Goal: Information Seeking & Learning: Learn about a topic

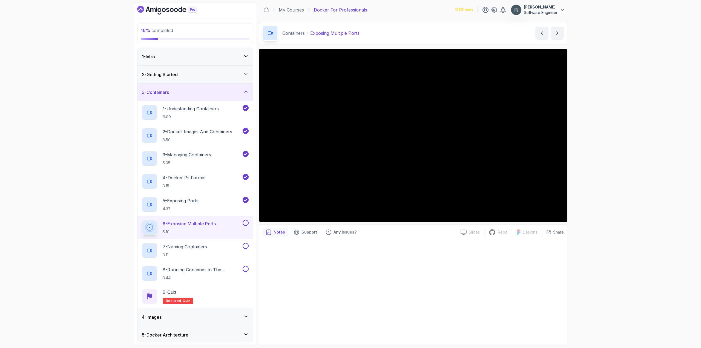
click at [245, 224] on button at bounding box center [245, 223] width 6 height 6
click at [221, 246] on div "7 - Naming Containers 3:11" at bounding box center [192, 250] width 100 height 15
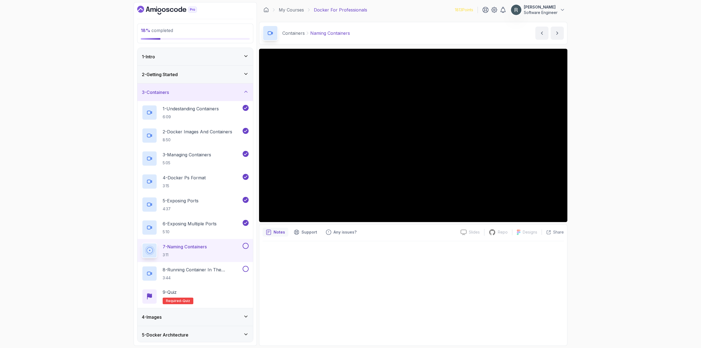
click at [247, 245] on button at bounding box center [245, 246] width 6 height 6
click at [216, 271] on p "8 - Running Container In The Background" at bounding box center [202, 269] width 79 height 7
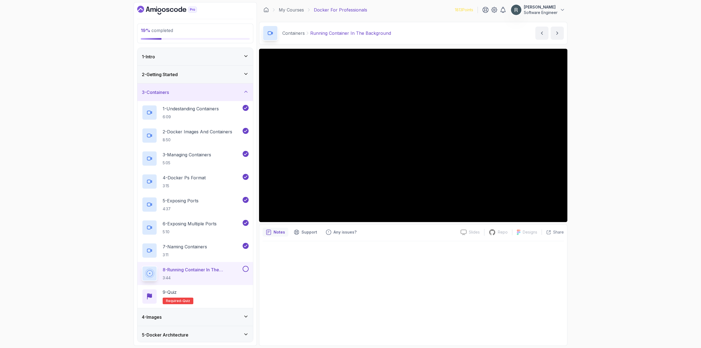
click at [217, 273] on p "8 - Running Container In The Background" at bounding box center [202, 269] width 79 height 7
click at [246, 269] on button at bounding box center [245, 269] width 6 height 6
click at [215, 295] on div "9 - Quiz Required- quiz" at bounding box center [195, 296] width 107 height 15
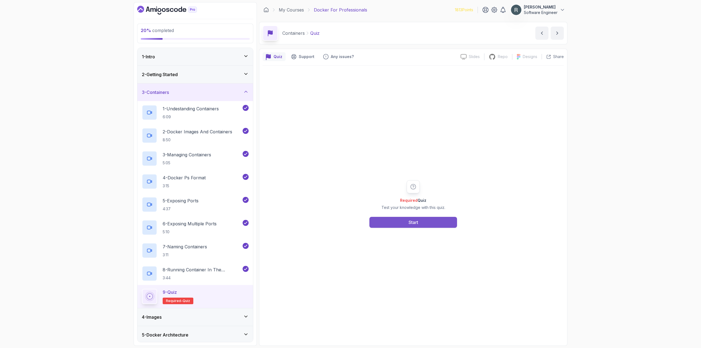
click at [431, 221] on button "Start" at bounding box center [413, 222] width 88 height 11
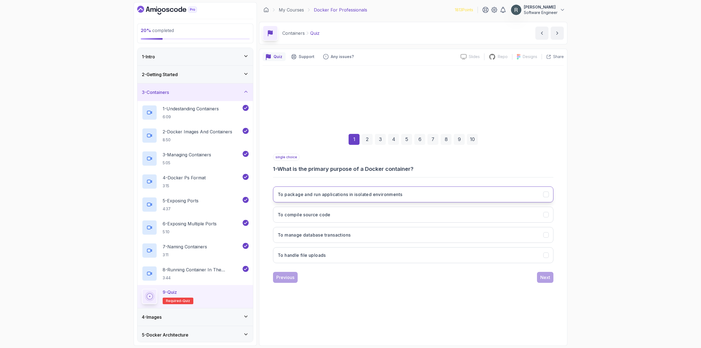
click at [325, 196] on h3 "To package and run applications in isolated environments" at bounding box center [339, 194] width 125 height 7
click at [543, 276] on div "Next" at bounding box center [545, 277] width 10 height 7
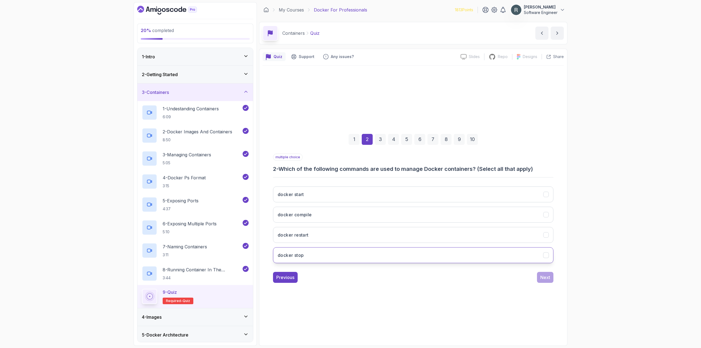
click at [426, 250] on button "docker stop" at bounding box center [413, 255] width 280 height 16
click at [413, 231] on button "docker restart" at bounding box center [413, 235] width 280 height 16
click at [403, 216] on button "docker compile" at bounding box center [413, 215] width 280 height 16
click at [393, 196] on button "docker start" at bounding box center [413, 194] width 280 height 16
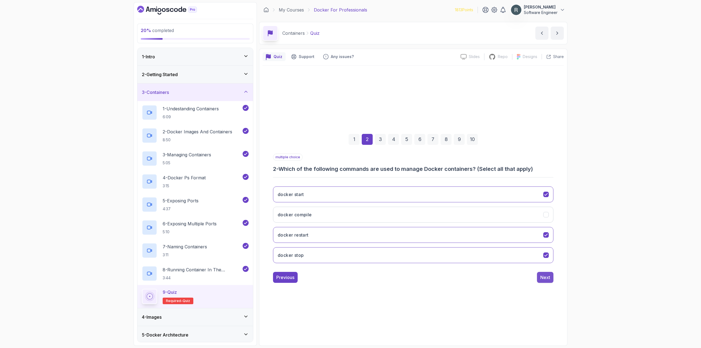
click at [546, 280] on div "Next" at bounding box center [545, 277] width 10 height 7
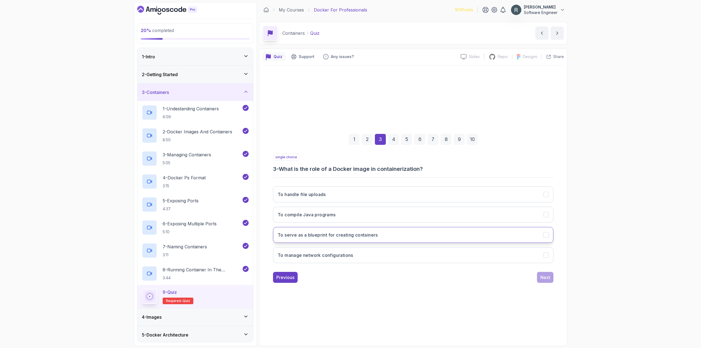
click at [451, 238] on button "To serve as a blueprint for creating containers" at bounding box center [413, 235] width 280 height 16
click at [542, 279] on div "Next" at bounding box center [545, 277] width 10 height 7
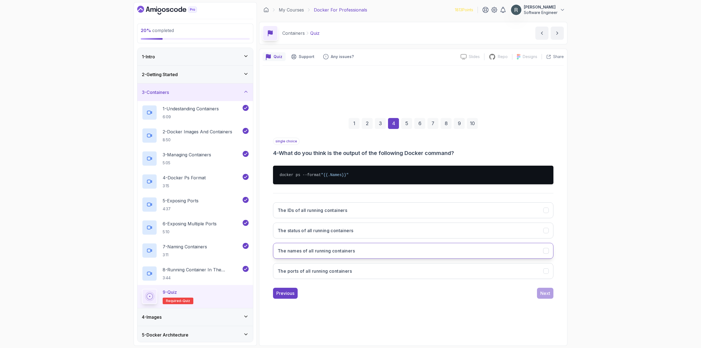
click at [445, 252] on button "The names of all running containers" at bounding box center [413, 251] width 280 height 16
click at [543, 292] on div "Next" at bounding box center [545, 293] width 10 height 7
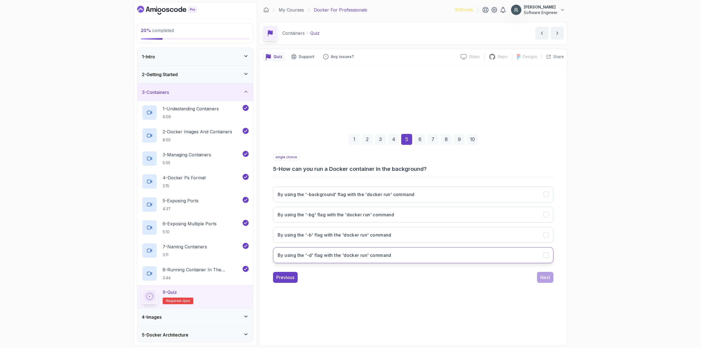
click at [491, 253] on button "By using the '-d' flag with the 'docker run' command" at bounding box center [413, 255] width 280 height 16
click at [548, 282] on button "Next" at bounding box center [545, 277] width 16 height 11
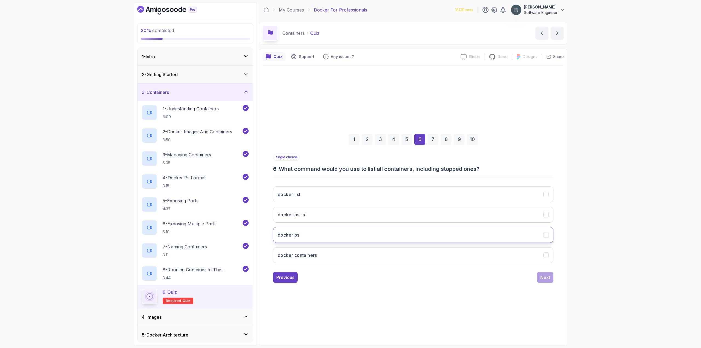
click at [421, 233] on button "docker ps" at bounding box center [413, 235] width 280 height 16
click at [473, 220] on button "docker ps -a" at bounding box center [413, 215] width 280 height 16
click at [546, 276] on div "Next" at bounding box center [545, 277] width 10 height 7
click at [405, 235] on button "[PERSON_NAME] <container_id>" at bounding box center [413, 235] width 280 height 16
click at [548, 277] on div "Next" at bounding box center [545, 277] width 10 height 7
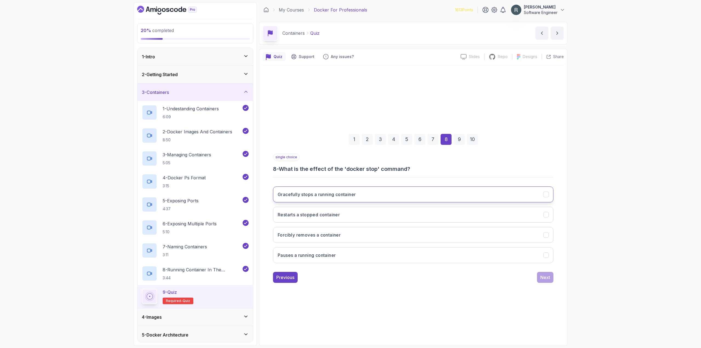
click at [402, 195] on button "Gracefully stops a running container" at bounding box center [413, 194] width 280 height 16
click at [540, 277] on div "Next" at bounding box center [545, 277] width 10 height 7
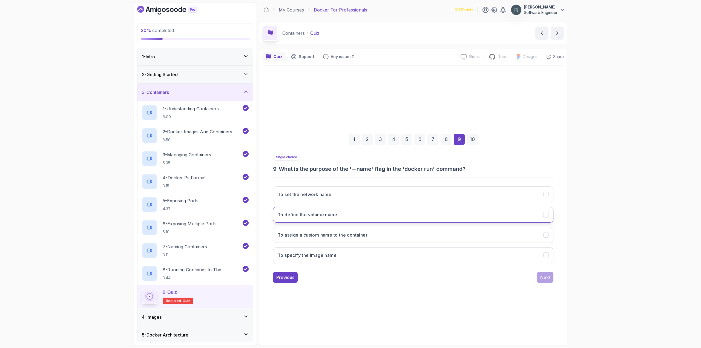
drag, startPoint x: 521, startPoint y: 273, endPoint x: 399, endPoint y: 215, distance: 135.2
click at [399, 215] on button "To define the volume name" at bounding box center [413, 215] width 280 height 16
click at [460, 252] on button "To specify the image name" at bounding box center [413, 255] width 280 height 16
click at [382, 218] on button "To define the volume name" at bounding box center [413, 215] width 280 height 16
click at [542, 281] on button "Next" at bounding box center [545, 277] width 16 height 11
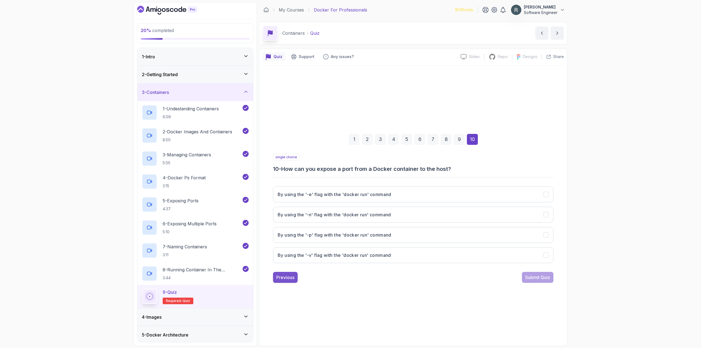
click at [295, 282] on button "Previous" at bounding box center [285, 277] width 25 height 11
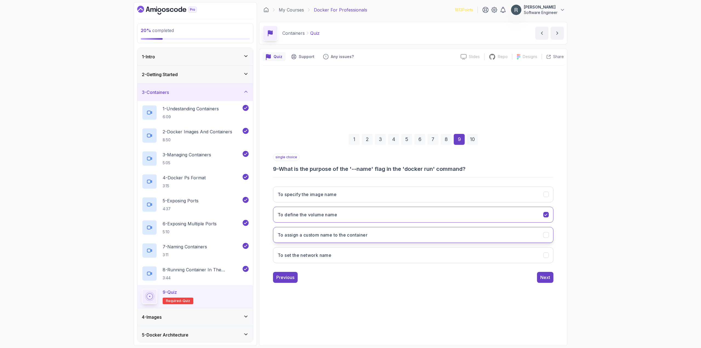
click at [364, 237] on h3 "To assign a custom name to the container" at bounding box center [322, 235] width 90 height 7
click at [544, 277] on div "Next" at bounding box center [545, 277] width 10 height 7
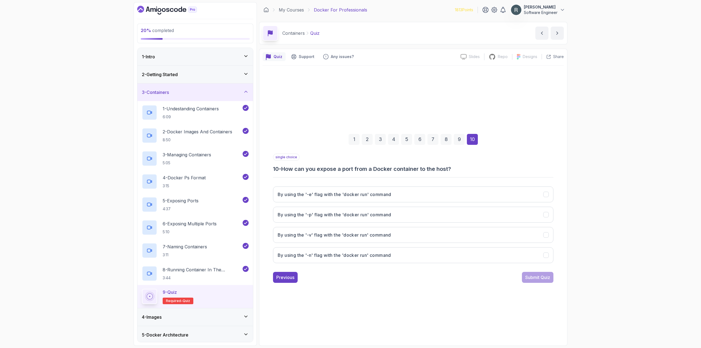
click at [422, 206] on div "By using the '-e' flag with the 'docker run' command By using the '-p' flag wit…" at bounding box center [413, 224] width 280 height 85
click at [476, 214] on button "By using the '-p' flag with the 'docker run' command" at bounding box center [413, 215] width 280 height 16
click at [547, 278] on div "Submit Quiz" at bounding box center [537, 277] width 25 height 7
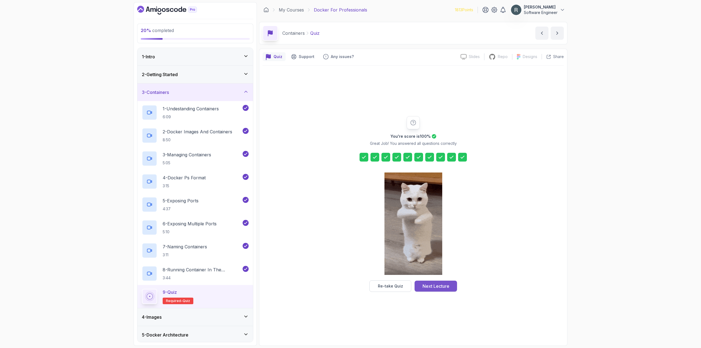
click at [450, 286] on button "Next Lecture" at bounding box center [435, 285] width 42 height 11
